Goal: Navigation & Orientation: Go to known website

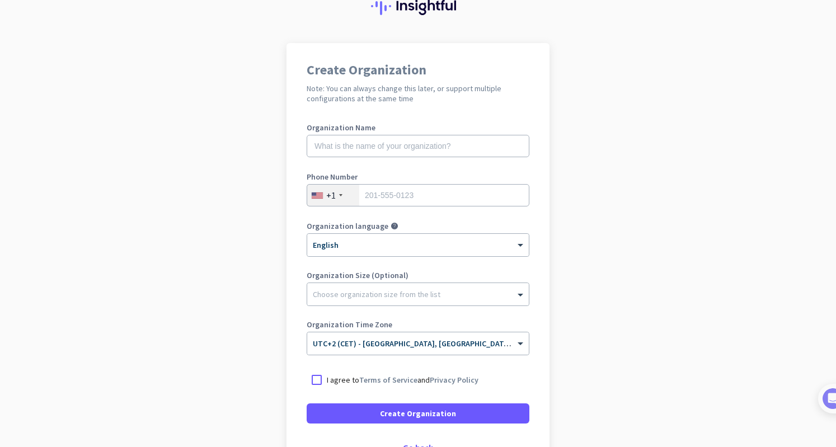
scroll to position [128, 0]
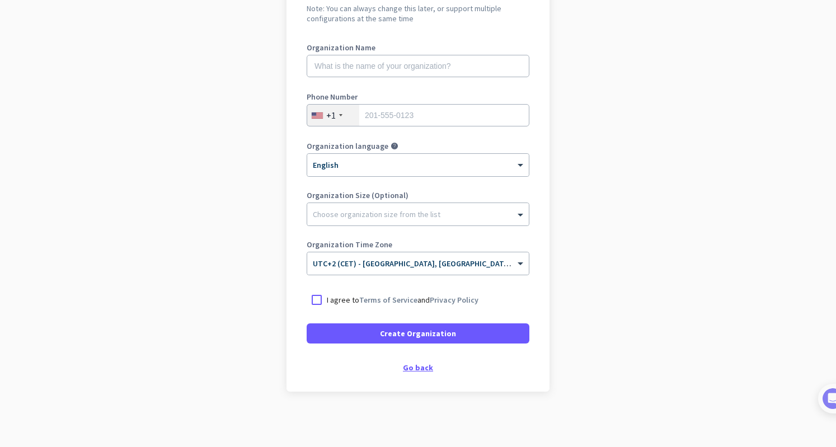
click at [413, 365] on div "Go back" at bounding box center [418, 368] width 223 height 8
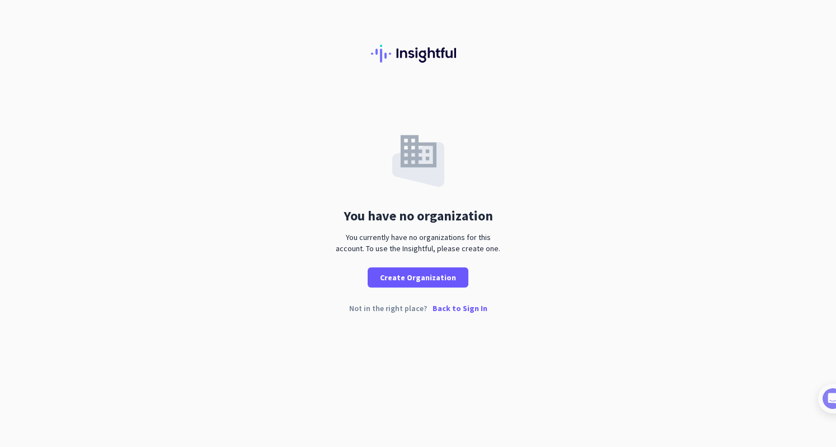
click at [456, 307] on p "Back to Sign In" at bounding box center [460, 308] width 55 height 8
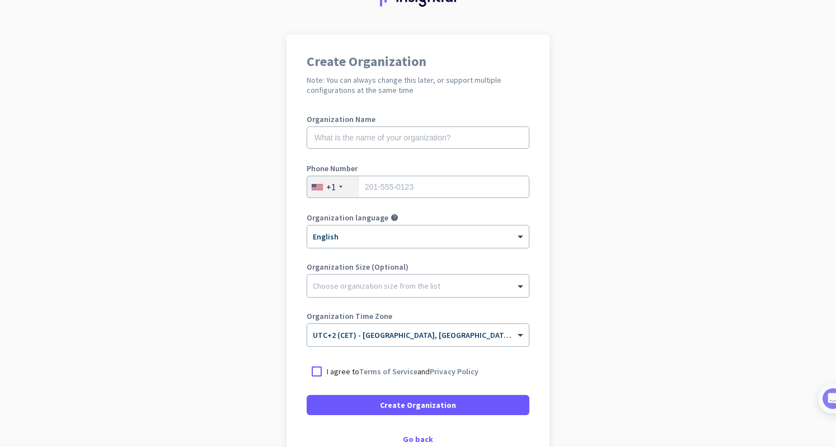
scroll to position [128, 0]
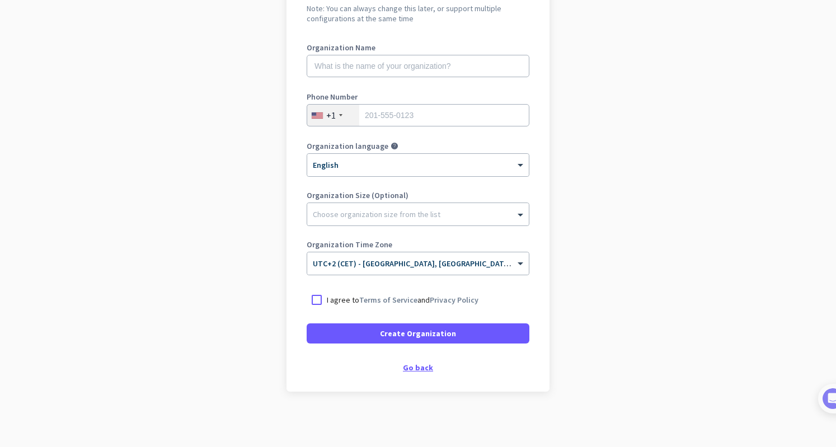
click at [403, 367] on div "Go back" at bounding box center [418, 368] width 223 height 8
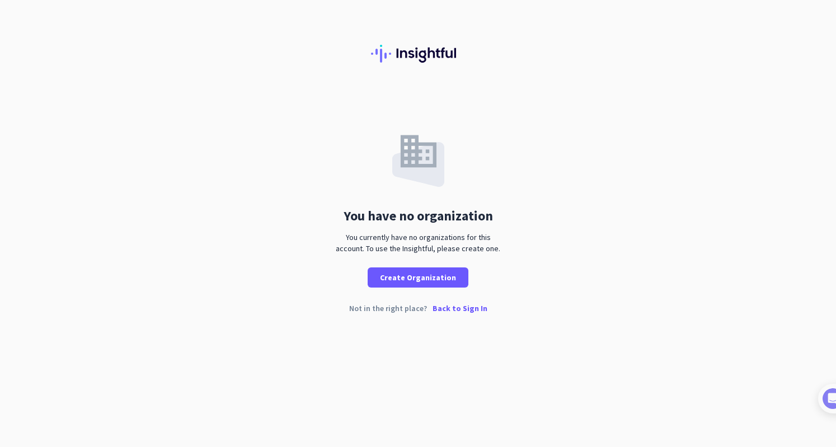
click at [463, 308] on p "Back to Sign In" at bounding box center [460, 308] width 55 height 8
